Goal: Book appointment/travel/reservation

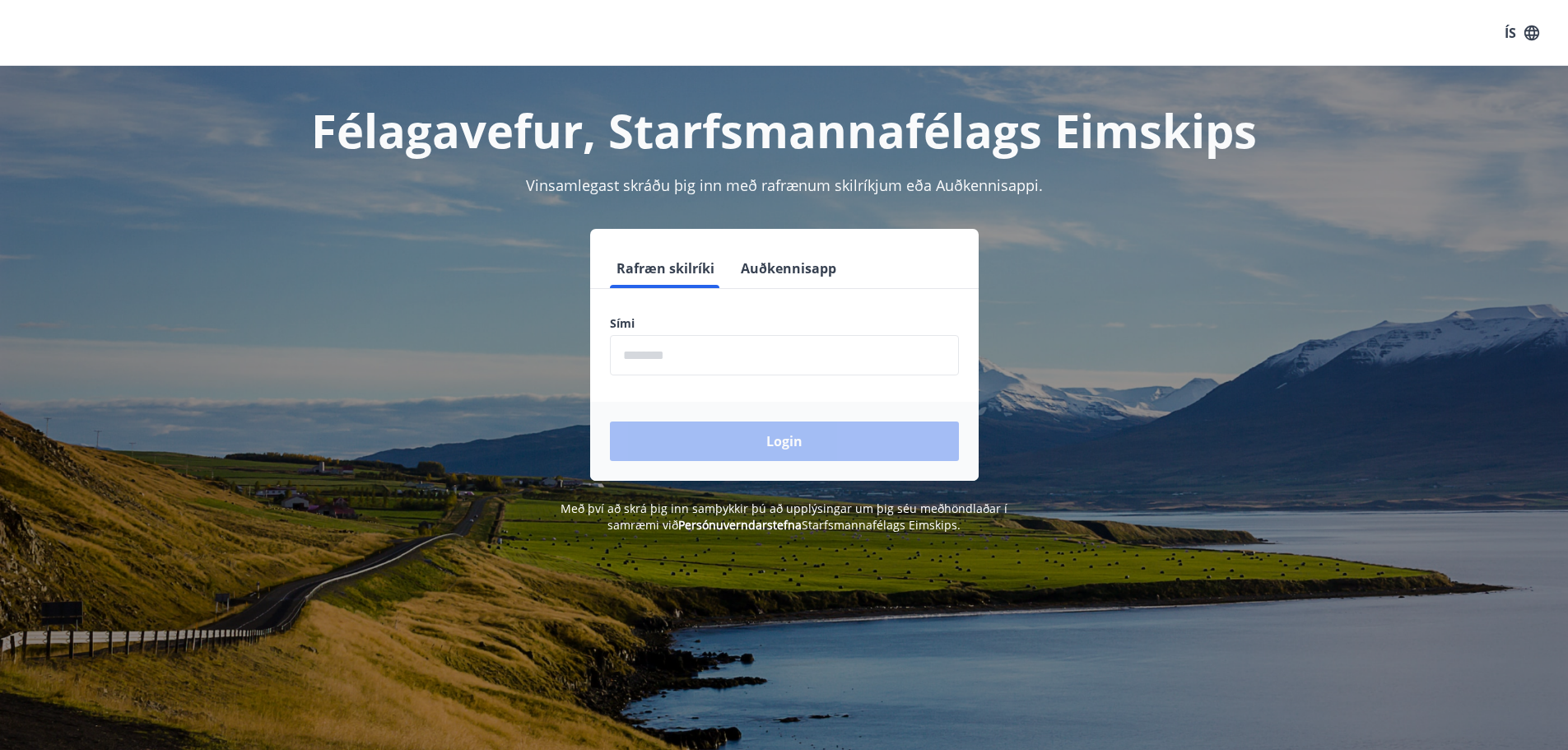
click at [691, 347] on input "phone" at bounding box center [784, 355] width 349 height 40
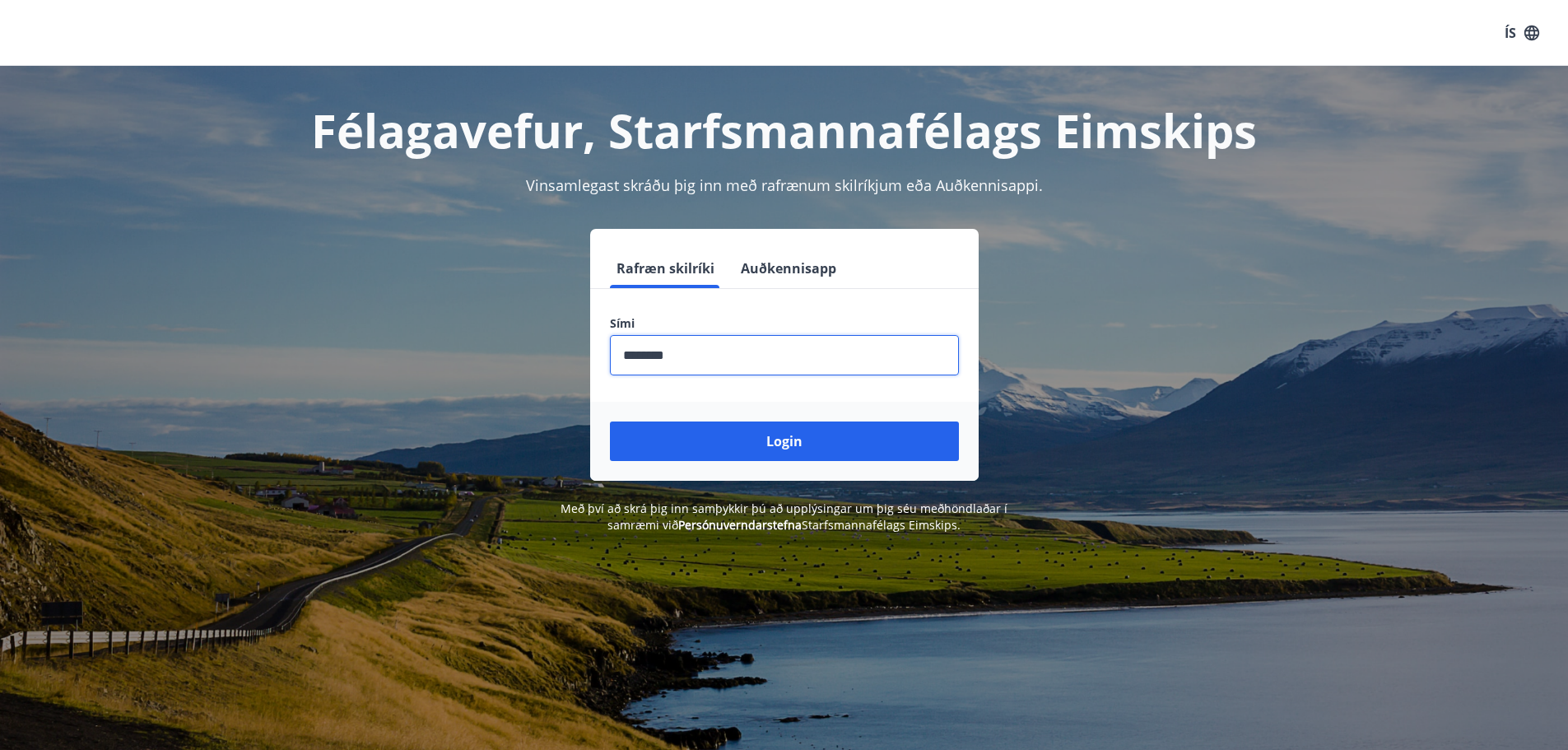
type input "********"
click at [610, 422] on button "Login" at bounding box center [784, 441] width 349 height 40
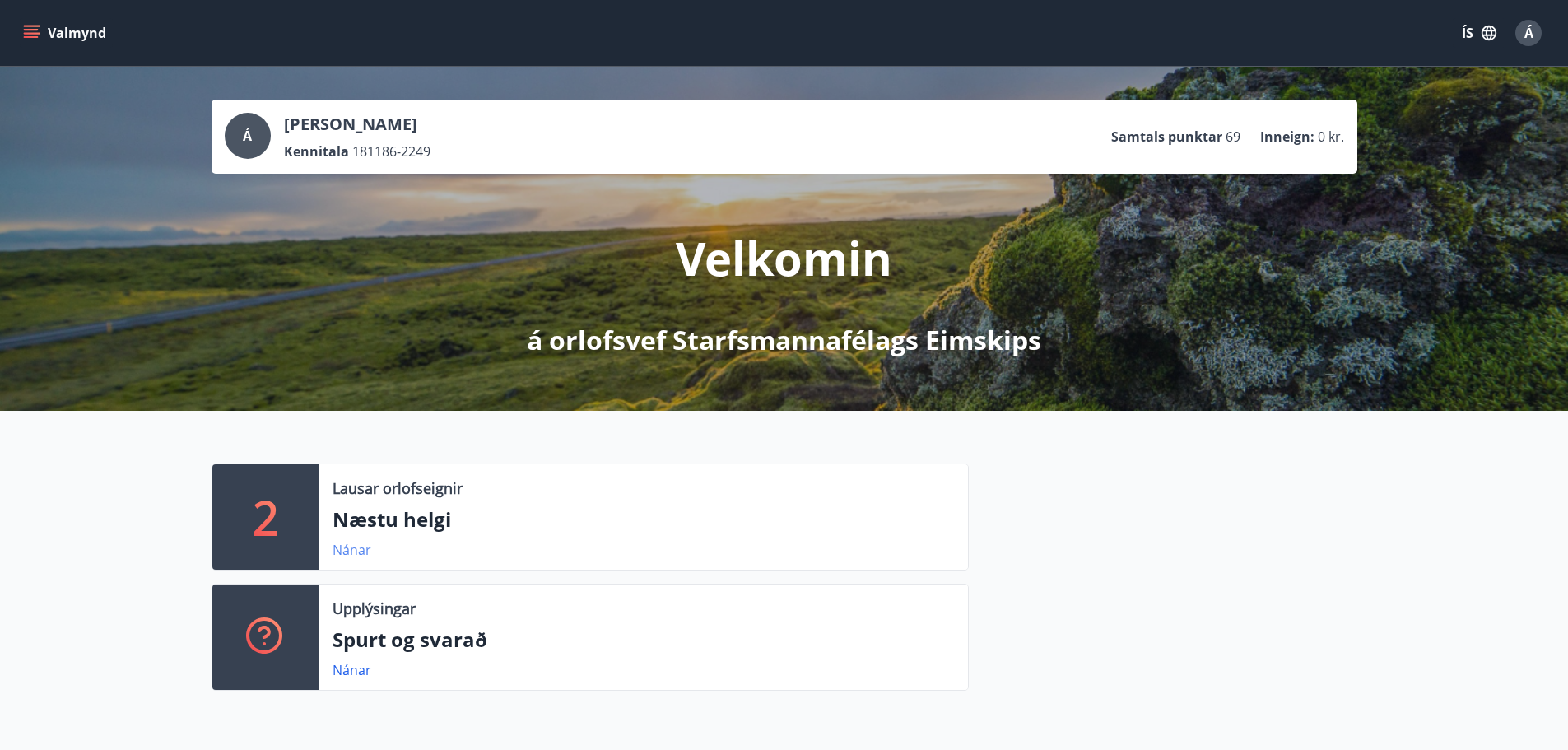
click at [357, 545] on link "Nánar" at bounding box center [352, 550] width 39 height 18
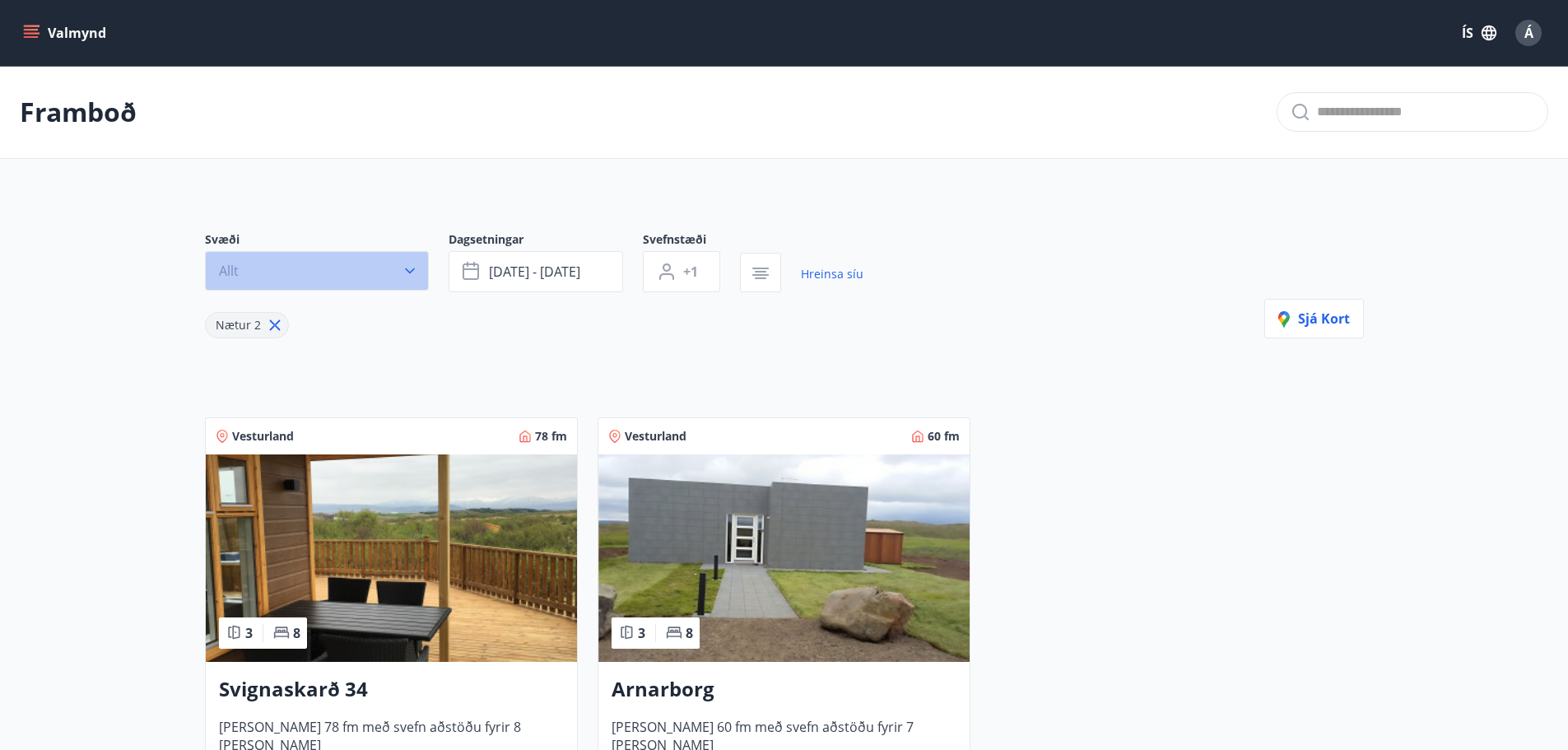
click at [309, 266] on button "Allt" at bounding box center [316, 270] width 224 height 40
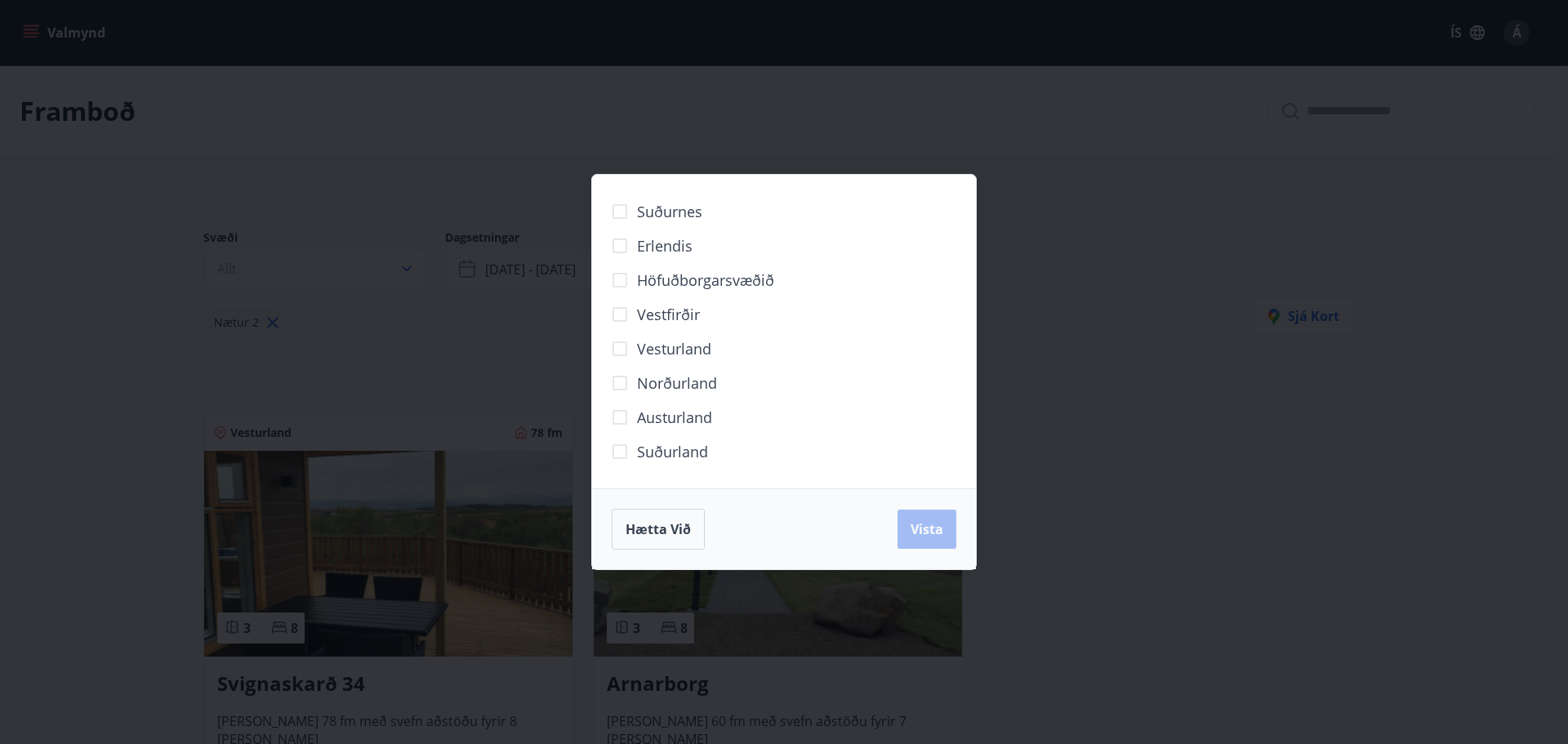
click at [681, 375] on span "Norðurland" at bounding box center [677, 382] width 80 height 21
click at [917, 524] on span "Vista" at bounding box center [926, 529] width 32 height 18
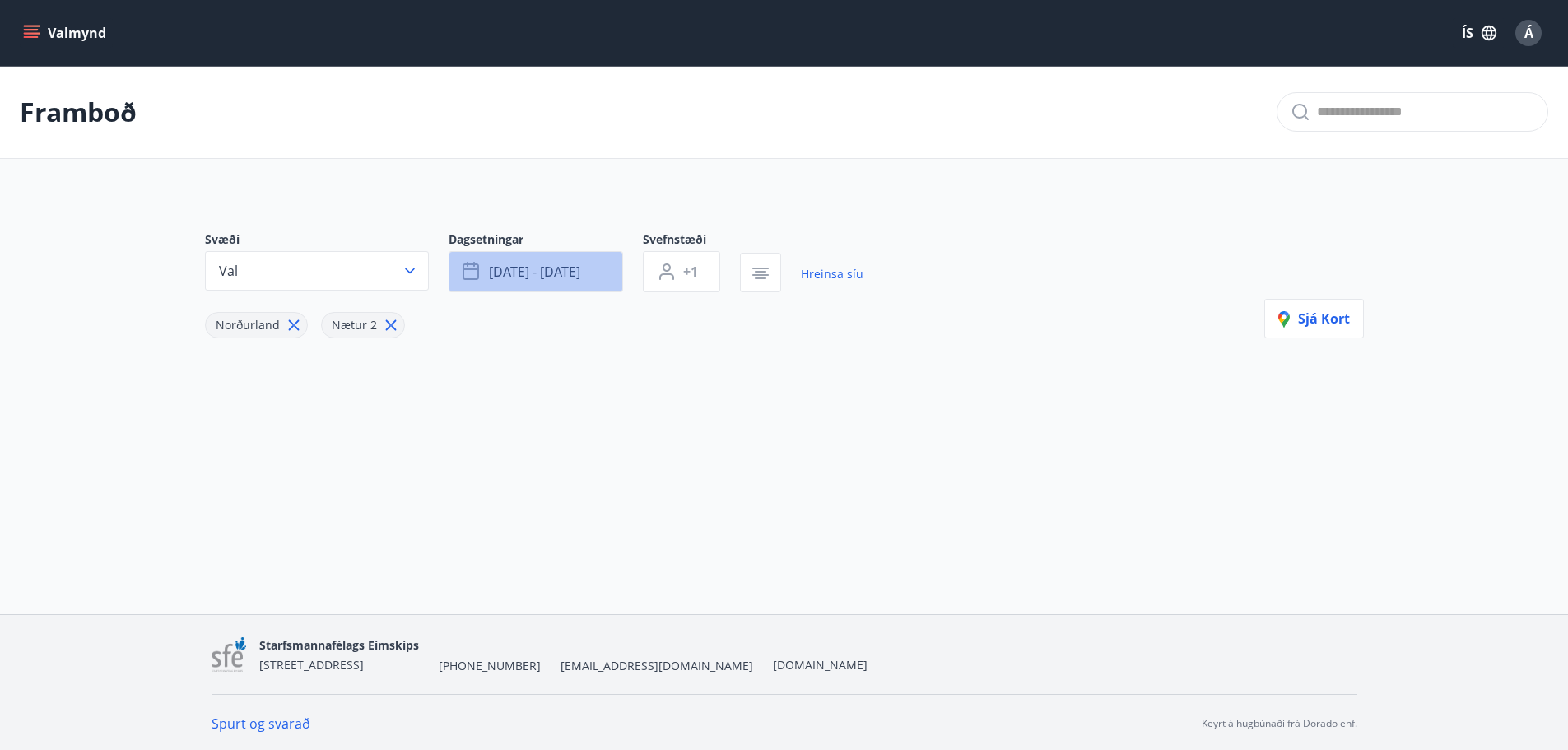
click at [594, 270] on button "sep 19 - sep 22" at bounding box center [536, 271] width 175 height 41
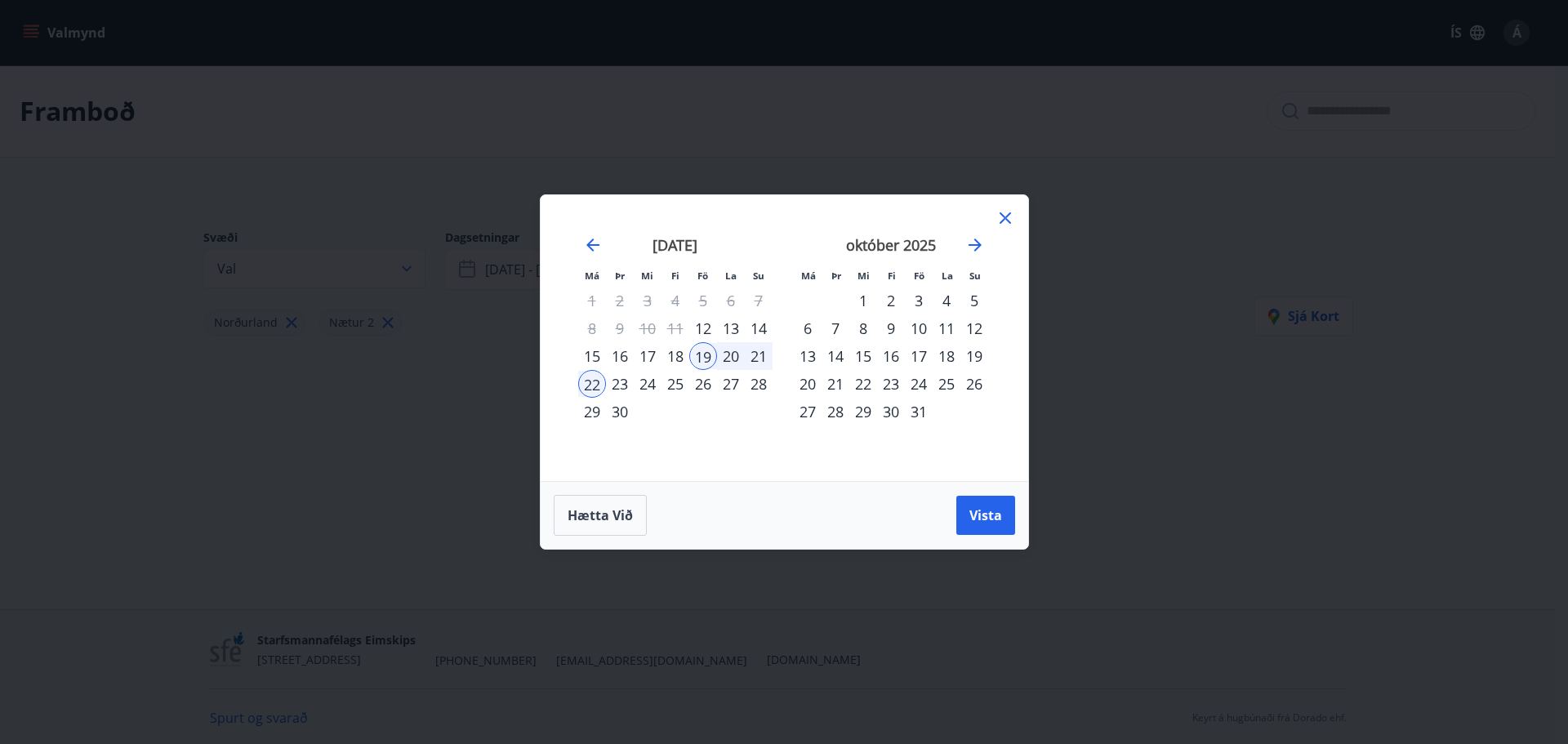
click at [409, 414] on div "Má Þr Mi Fi Fö La Su Má Þr Mi Fi Fö La Su ágúst 2025 1 2 3 4 5 6 7 8 9 10 11 12…" at bounding box center [784, 372] width 1568 height 744
click at [626, 517] on span "Hætta við" at bounding box center [599, 515] width 65 height 18
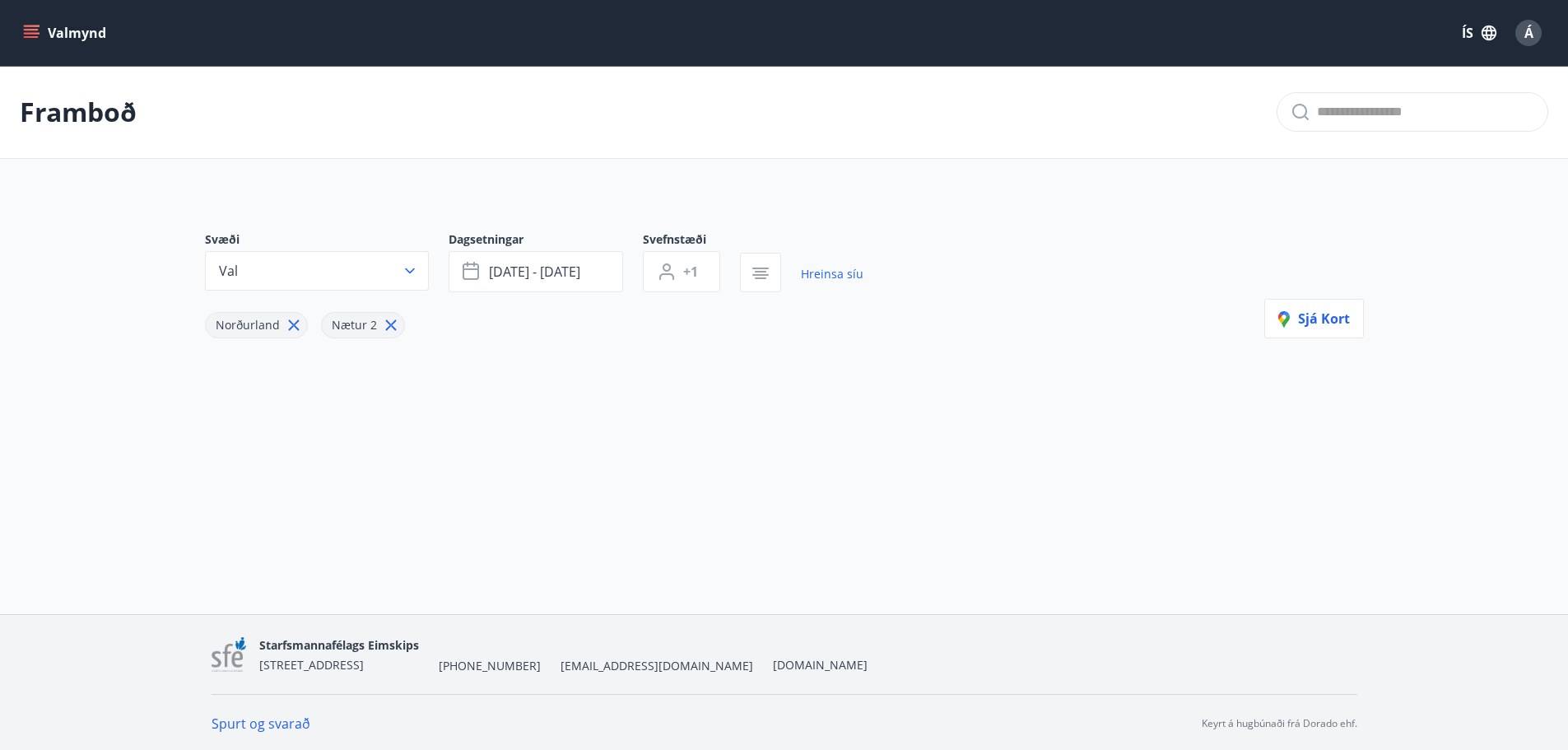
click at [82, 32] on button "Valmynd" at bounding box center [66, 33] width 93 height 30
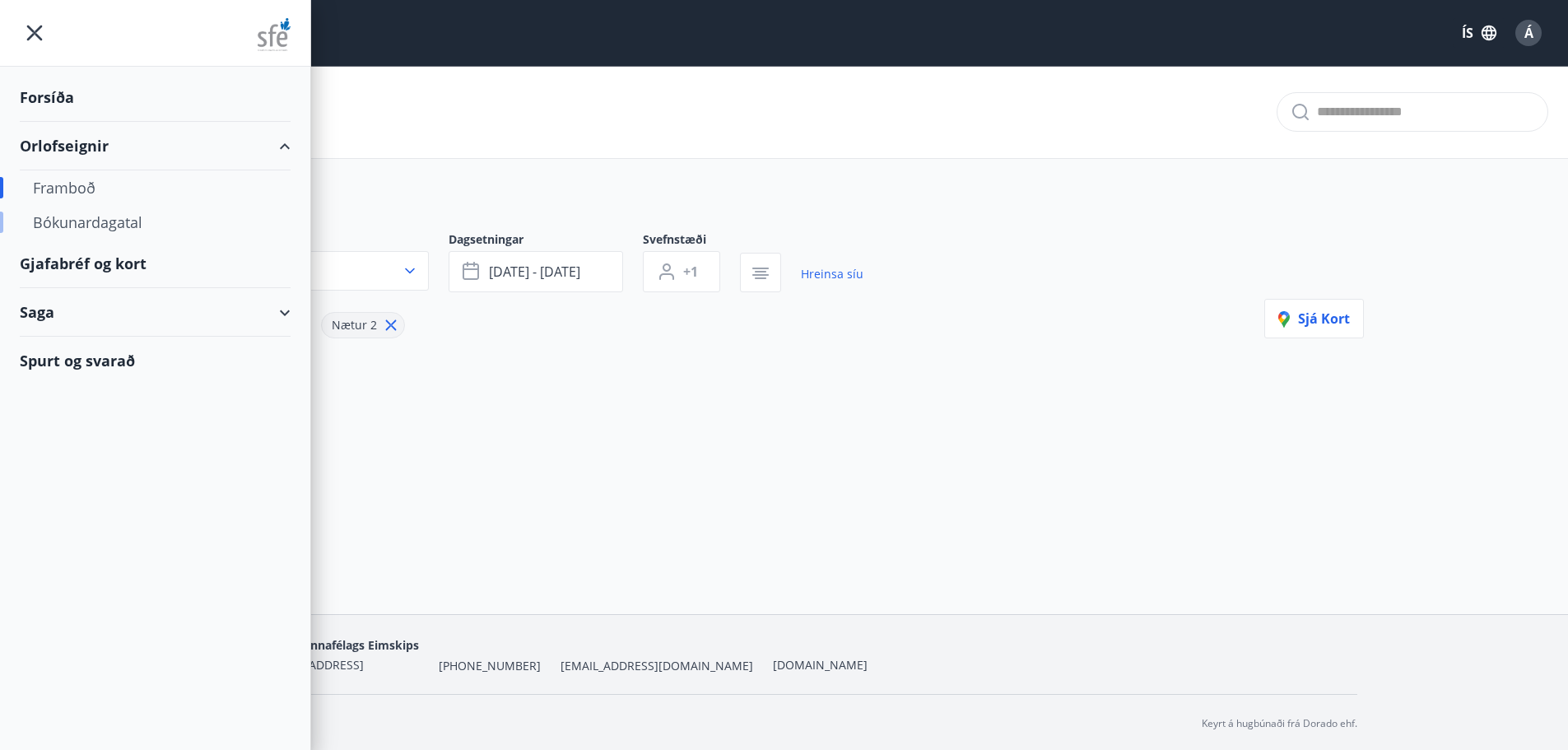
click at [83, 222] on div "Bókunardagatal" at bounding box center [155, 221] width 244 height 34
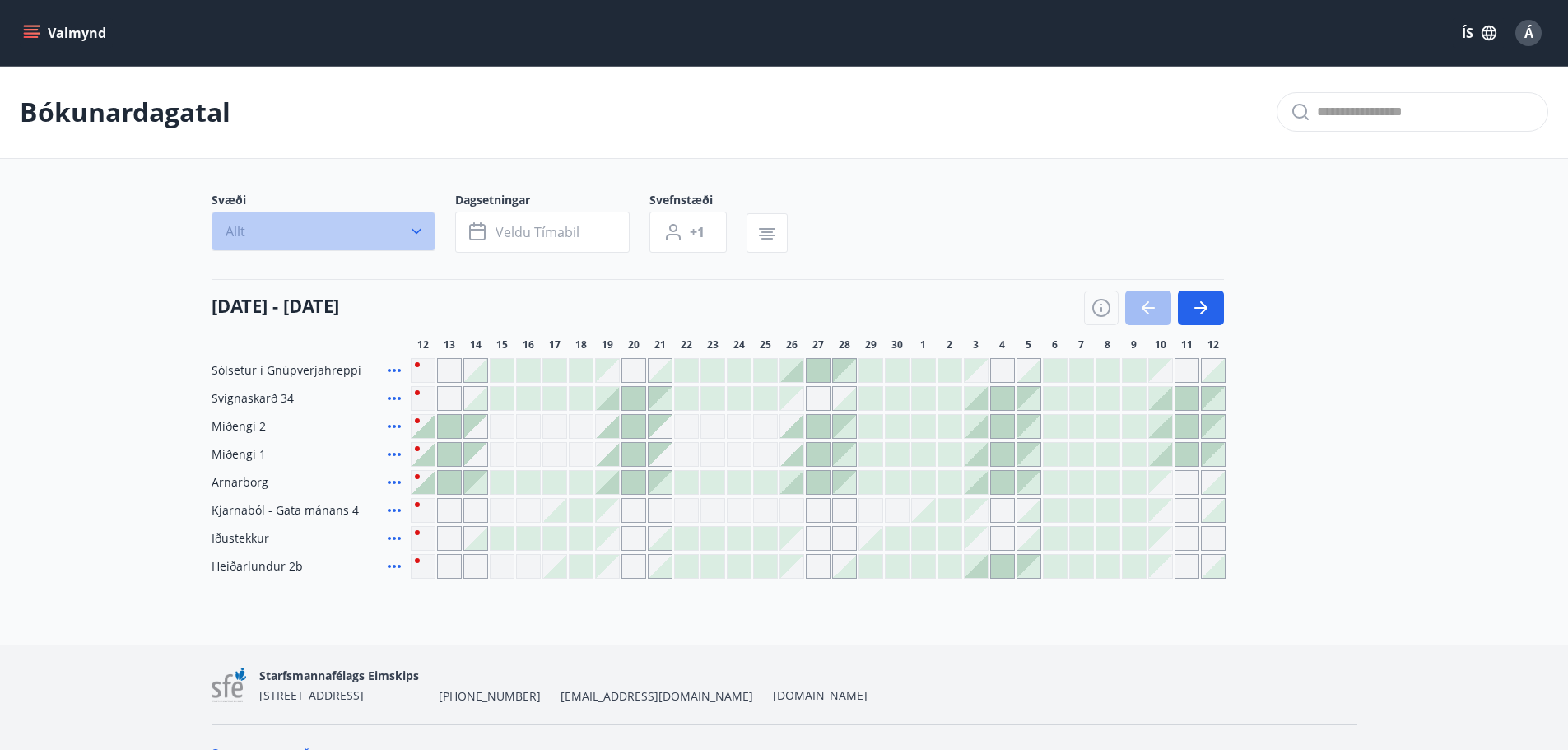
click at [351, 230] on button "Allt" at bounding box center [323, 231] width 224 height 40
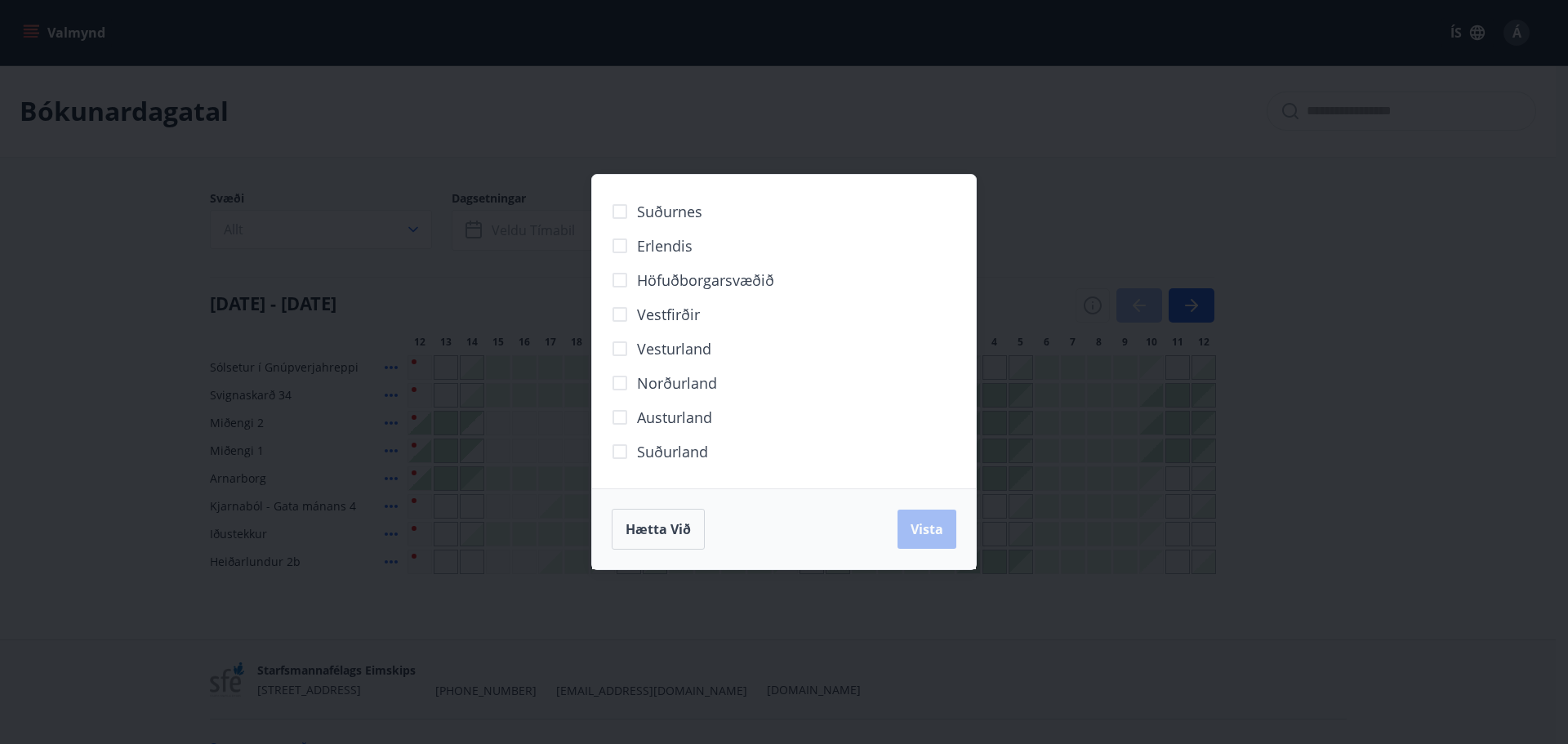
click at [675, 390] on span "Norðurland" at bounding box center [677, 382] width 80 height 21
click at [925, 525] on span "Vista" at bounding box center [926, 529] width 32 height 18
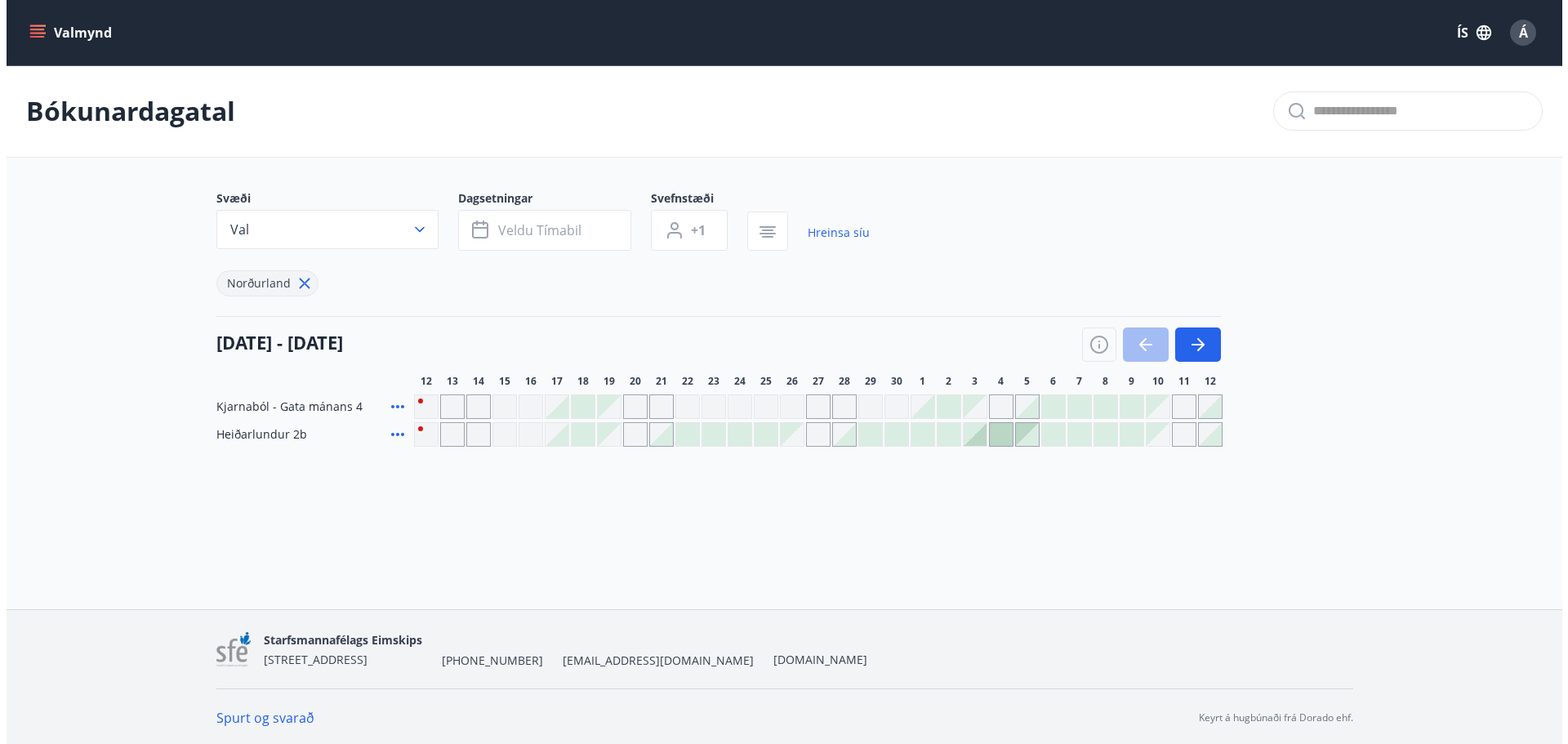
scroll to position [3, 0]
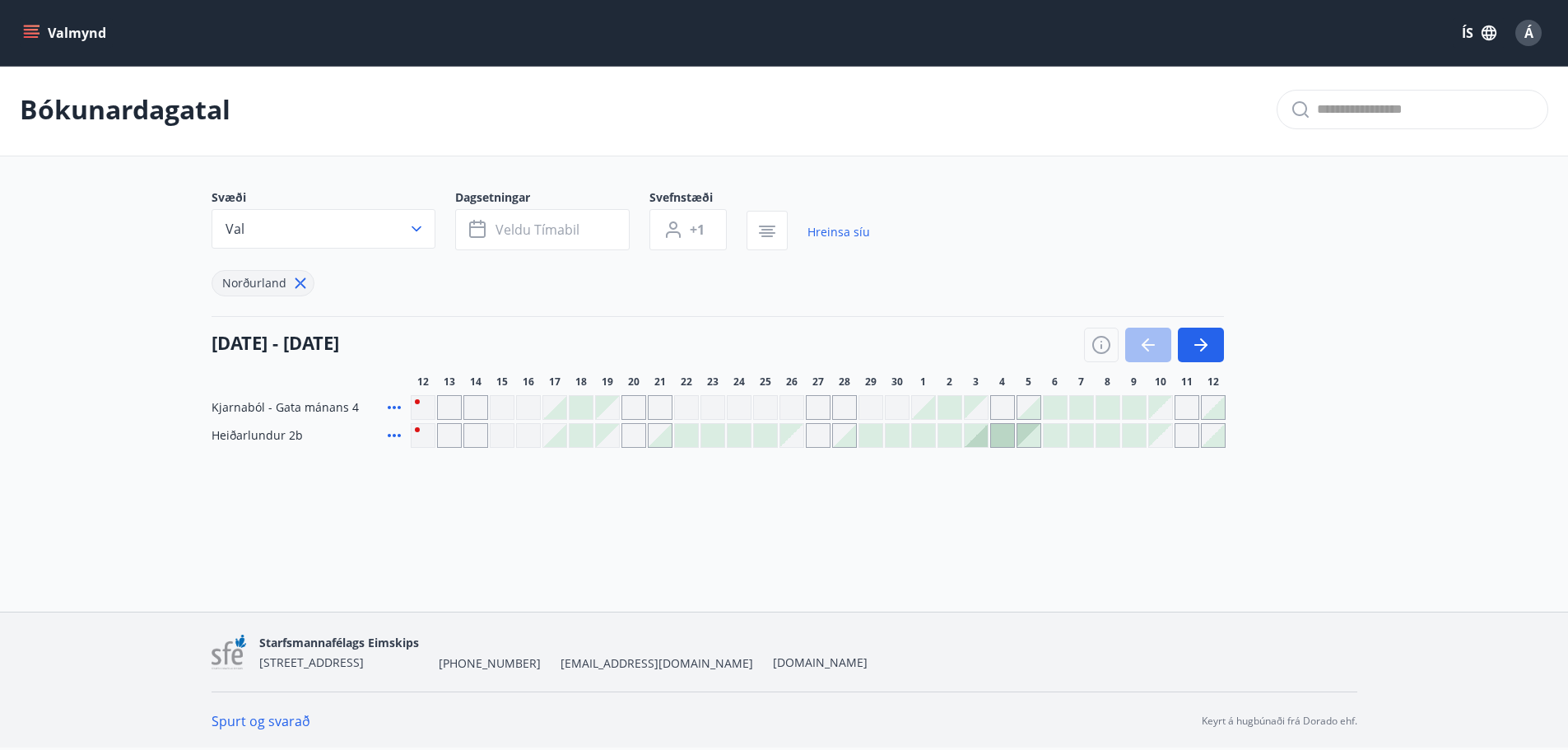
click at [1528, 35] on span "Á" at bounding box center [1529, 32] width 9 height 18
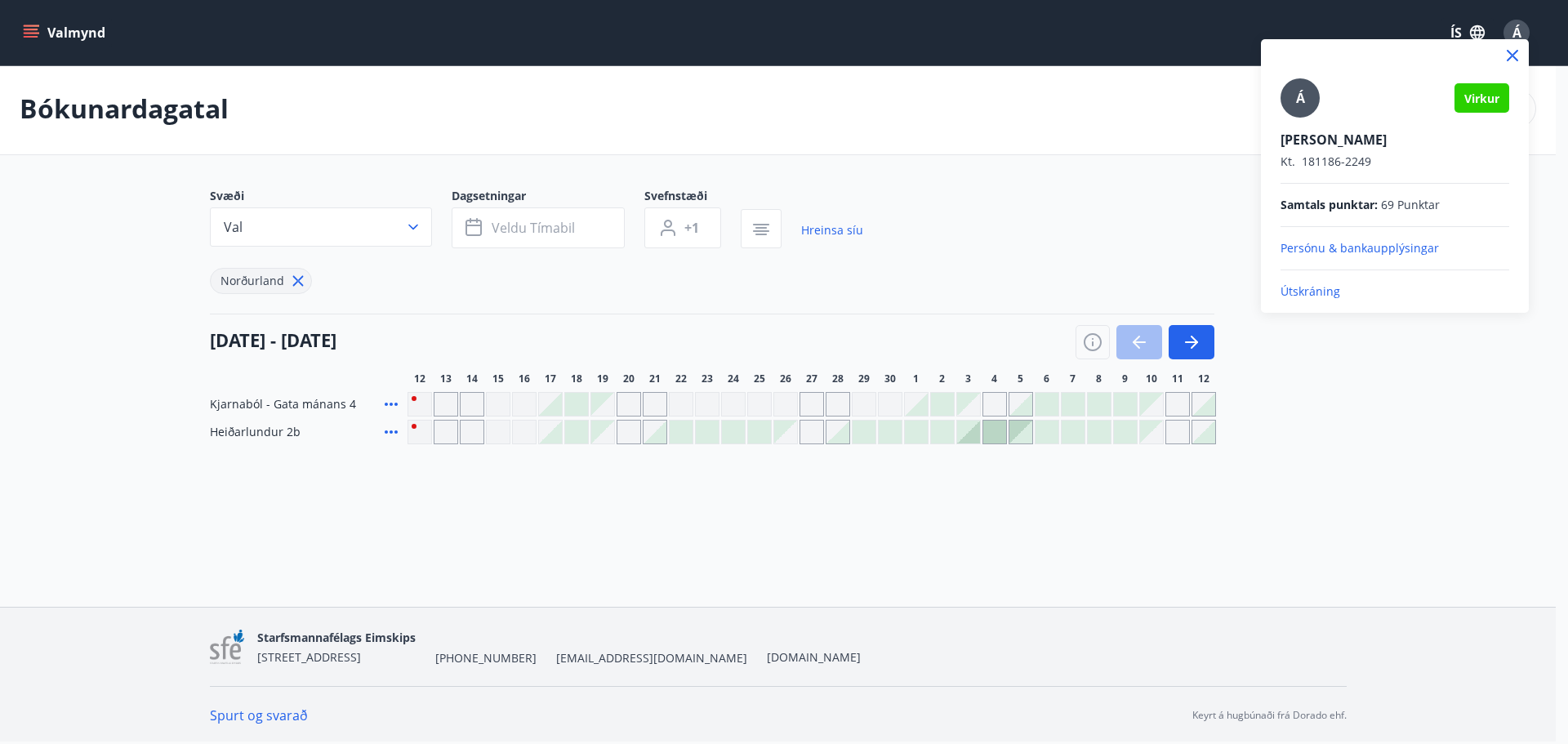
click at [1323, 291] on p "Útskráning" at bounding box center [1395, 291] width 228 height 17
